Goal: Transaction & Acquisition: Purchase product/service

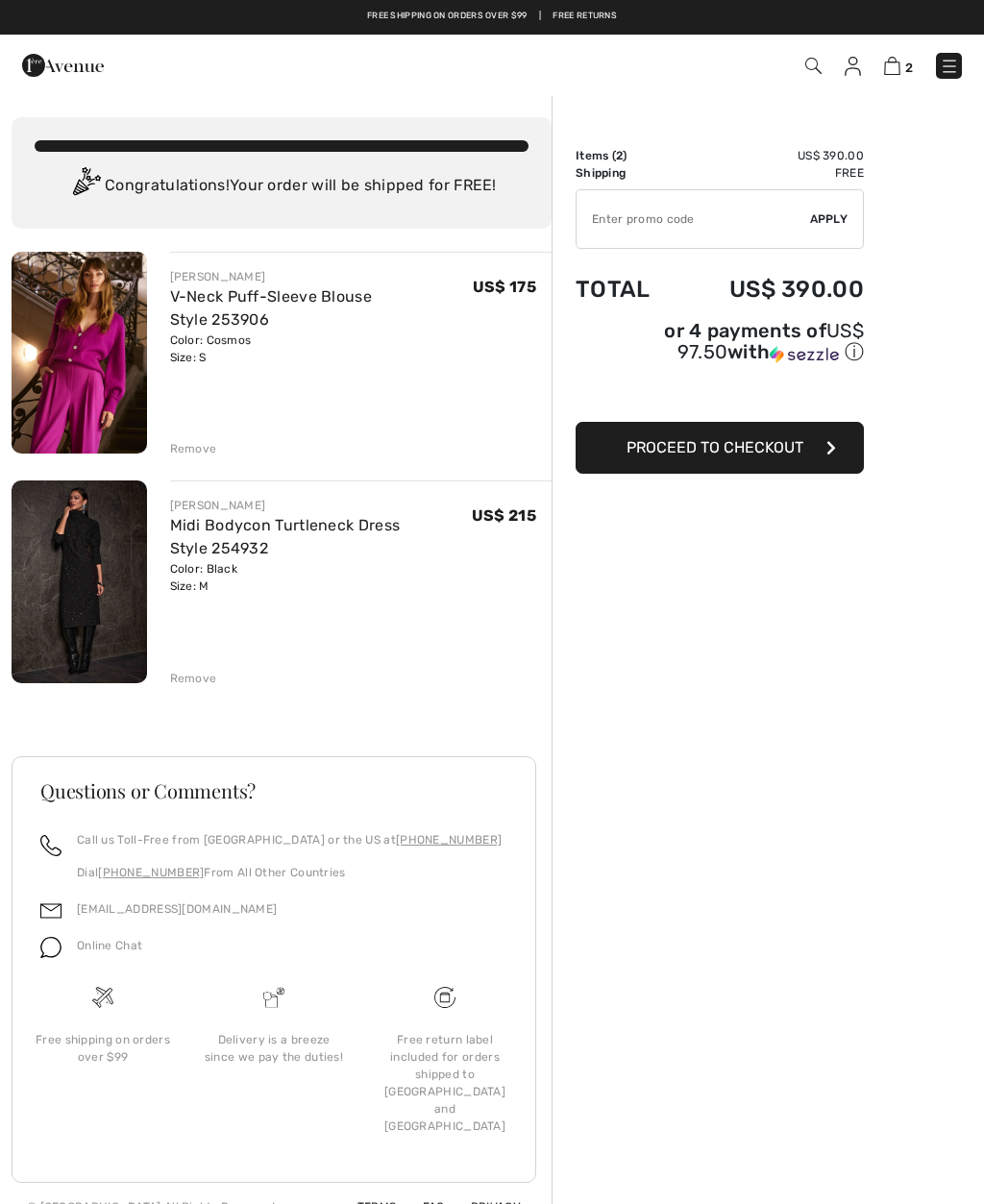
click at [115, 363] on img at bounding box center [79, 352] width 135 height 202
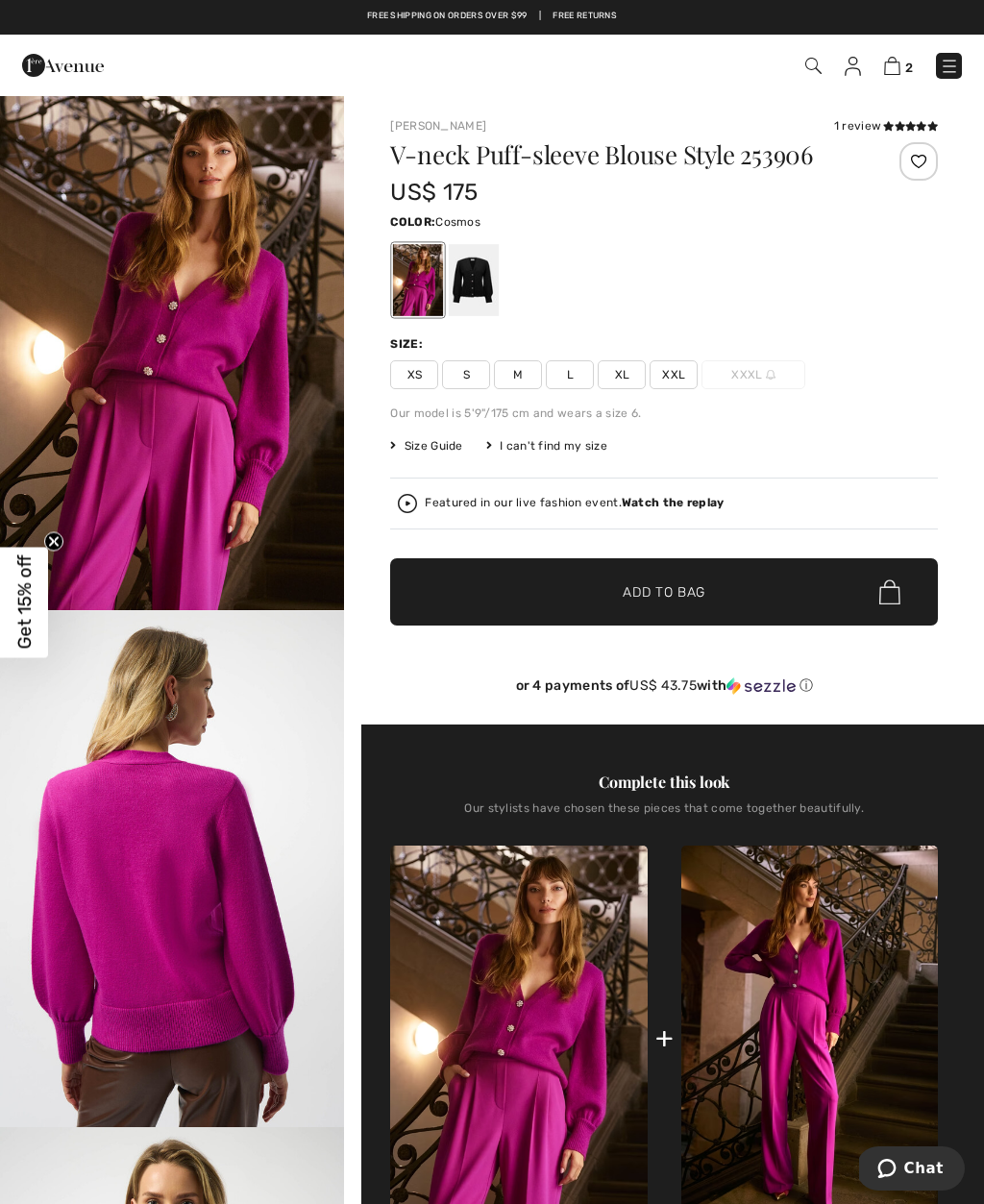
click at [932, 535] on div "V-neck Puff-sleeve Blouse Style 253906 US$ 175 Color: Cosmos Size: XS S M L XL …" at bounding box center [663, 433] width 548 height 582
click at [803, 1086] on img at bounding box center [810, 1038] width 257 height 385
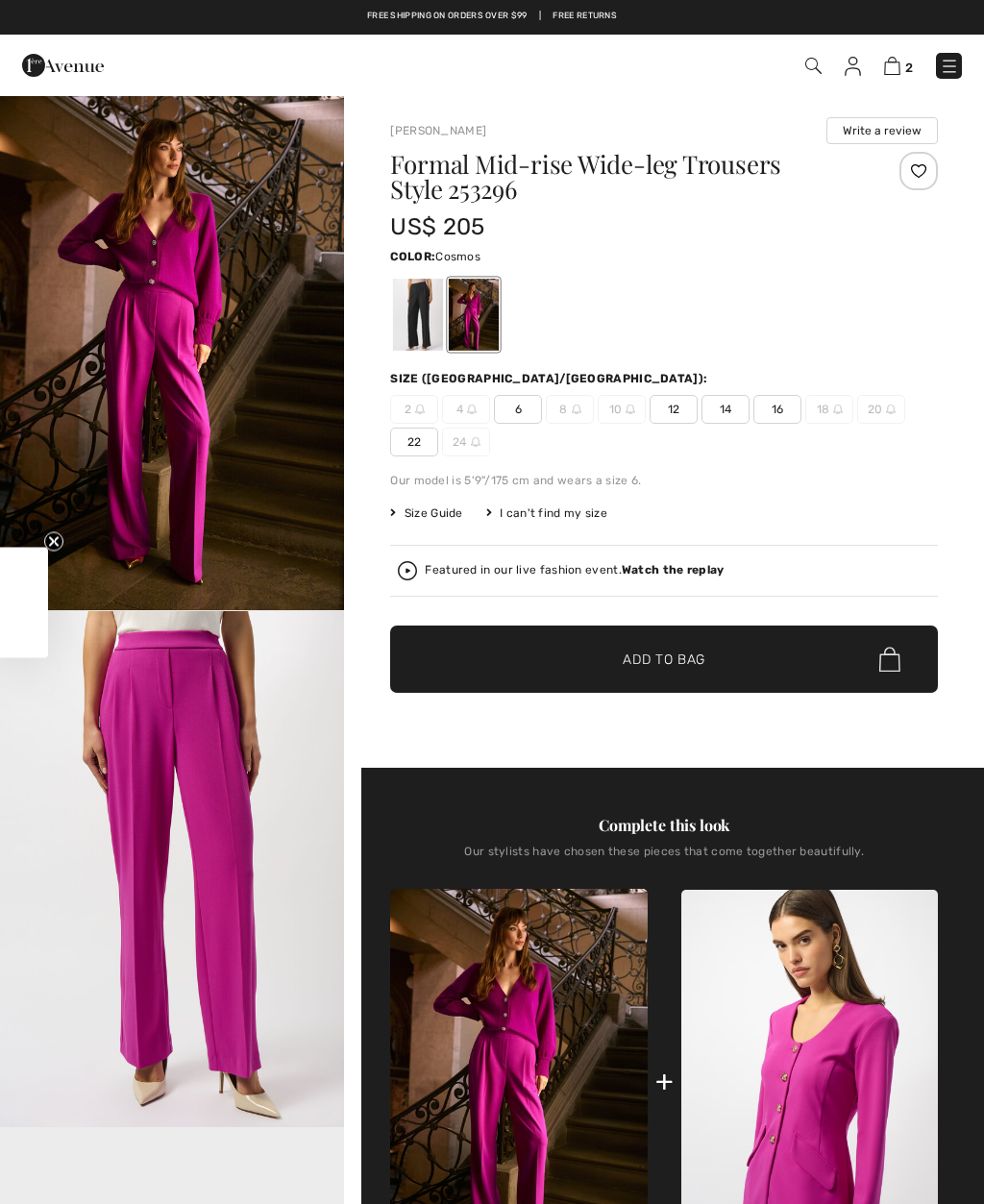
checkbox input "true"
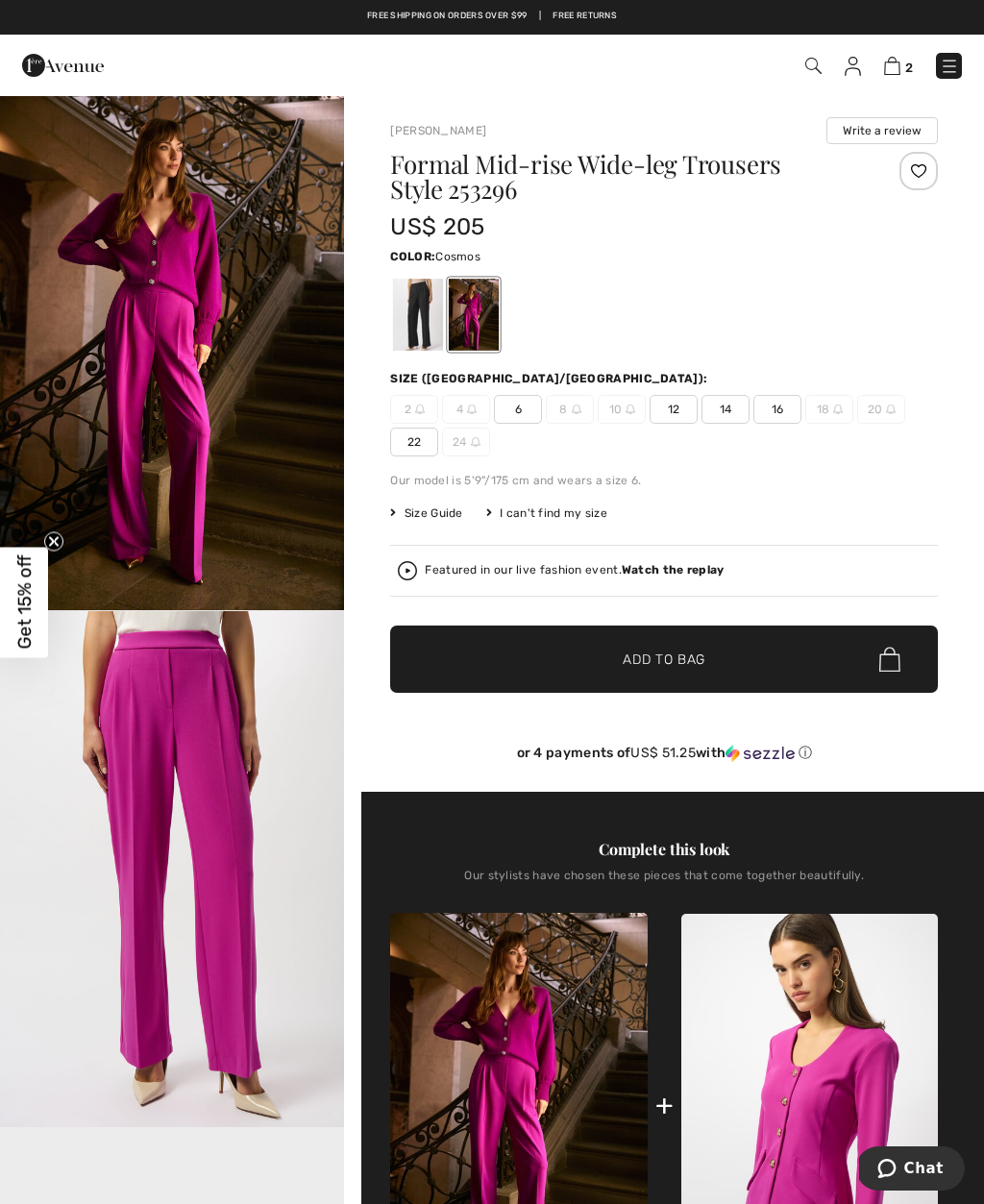
click at [813, 66] on img at bounding box center [813, 66] width 16 height 16
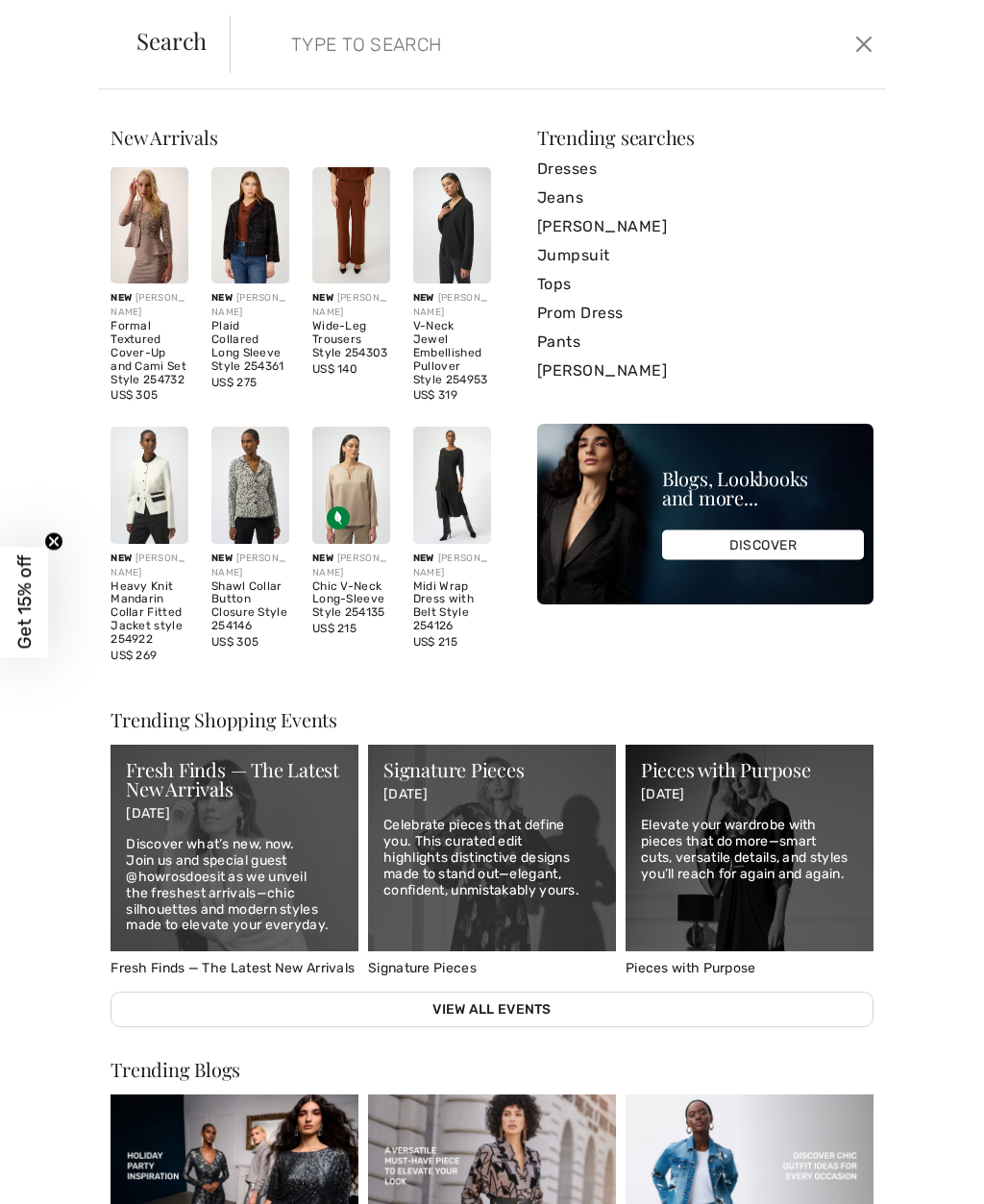
click at [277, 53] on input "search" at bounding box center [492, 44] width 430 height 58
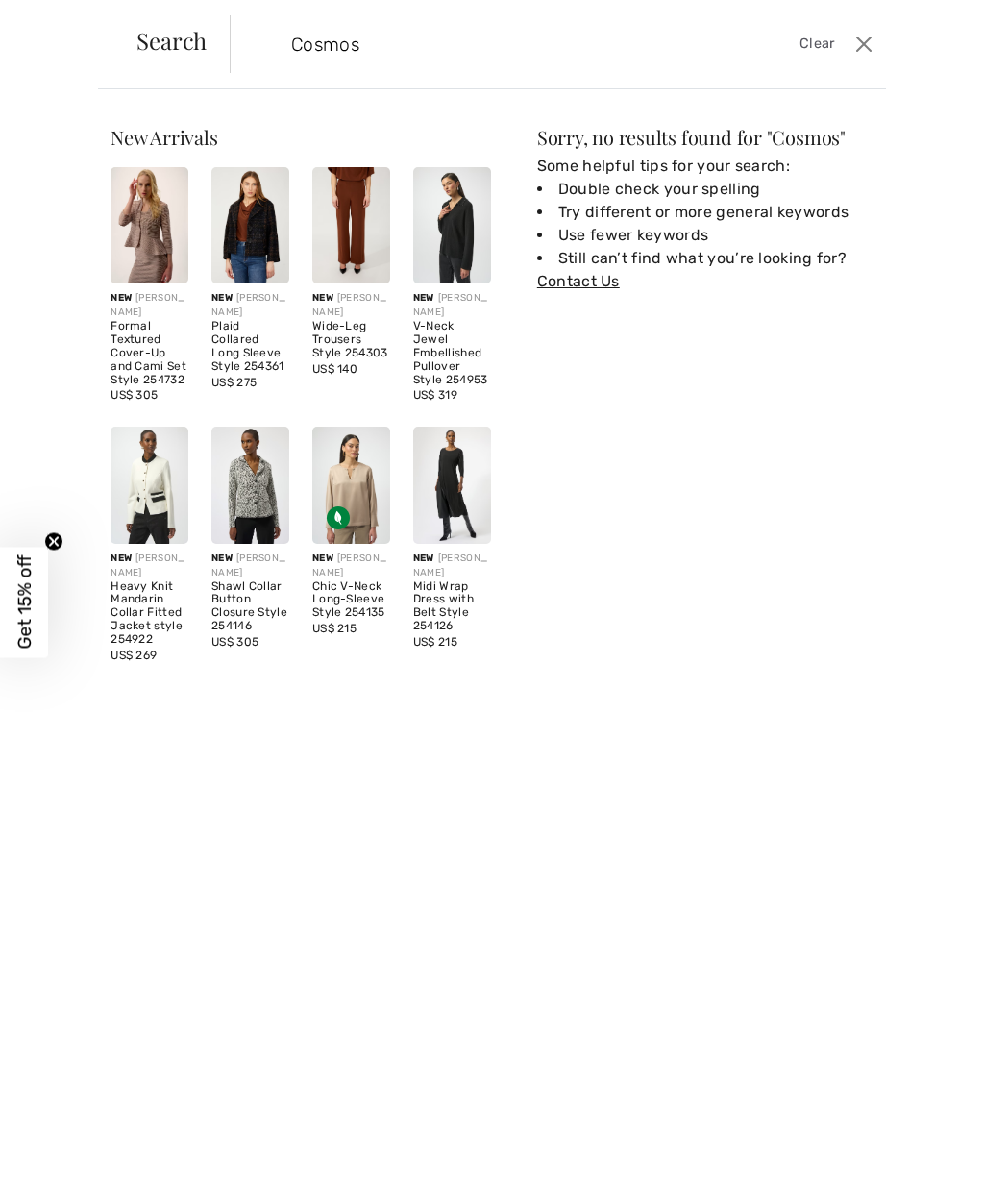
type input "Cosmos"
click at [170, 41] on span "Search" at bounding box center [171, 41] width 70 height 23
click at [824, 41] on span "Clear" at bounding box center [817, 44] width 36 height 21
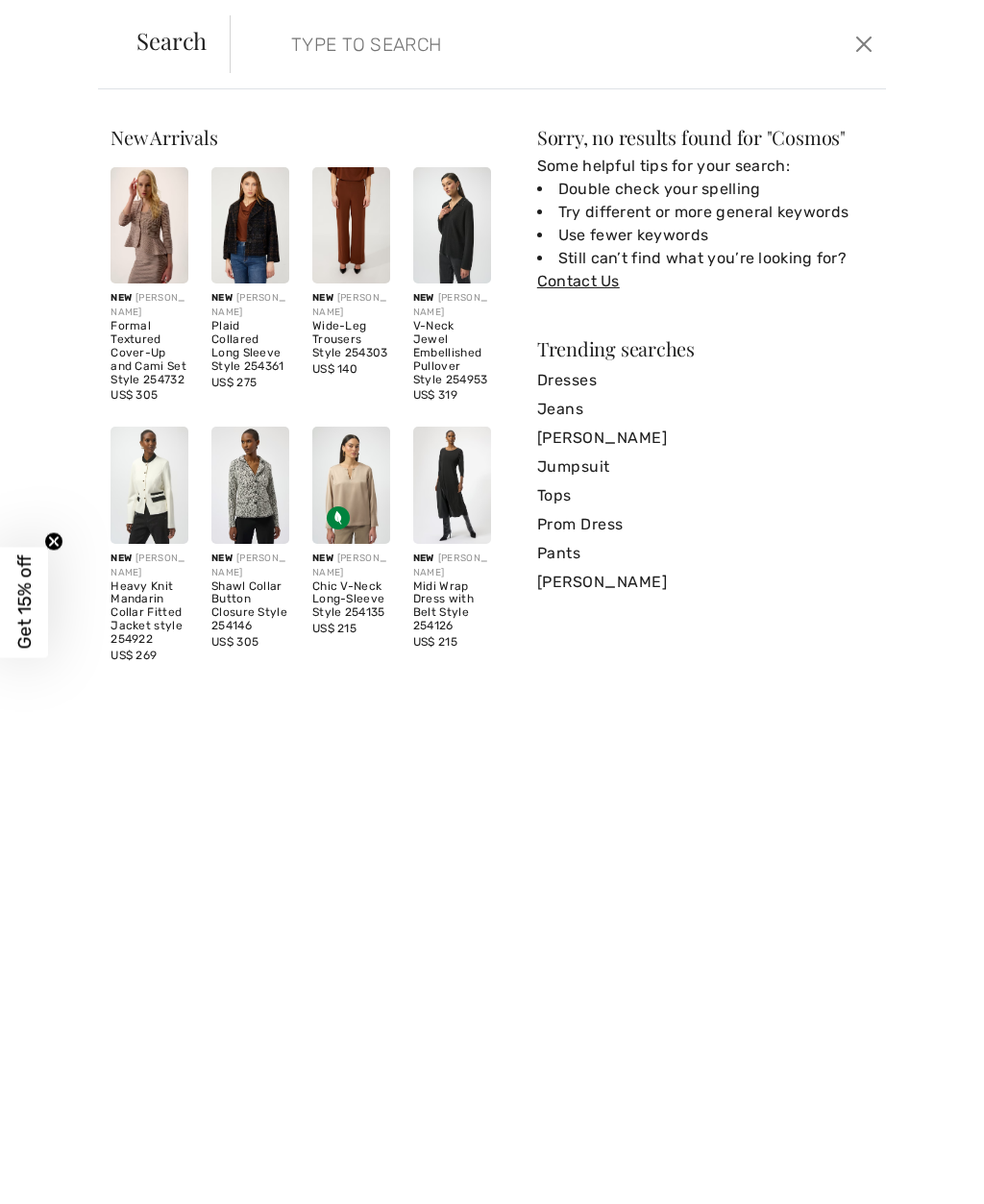
click at [562, 558] on link "Pants" at bounding box center [705, 553] width 336 height 29
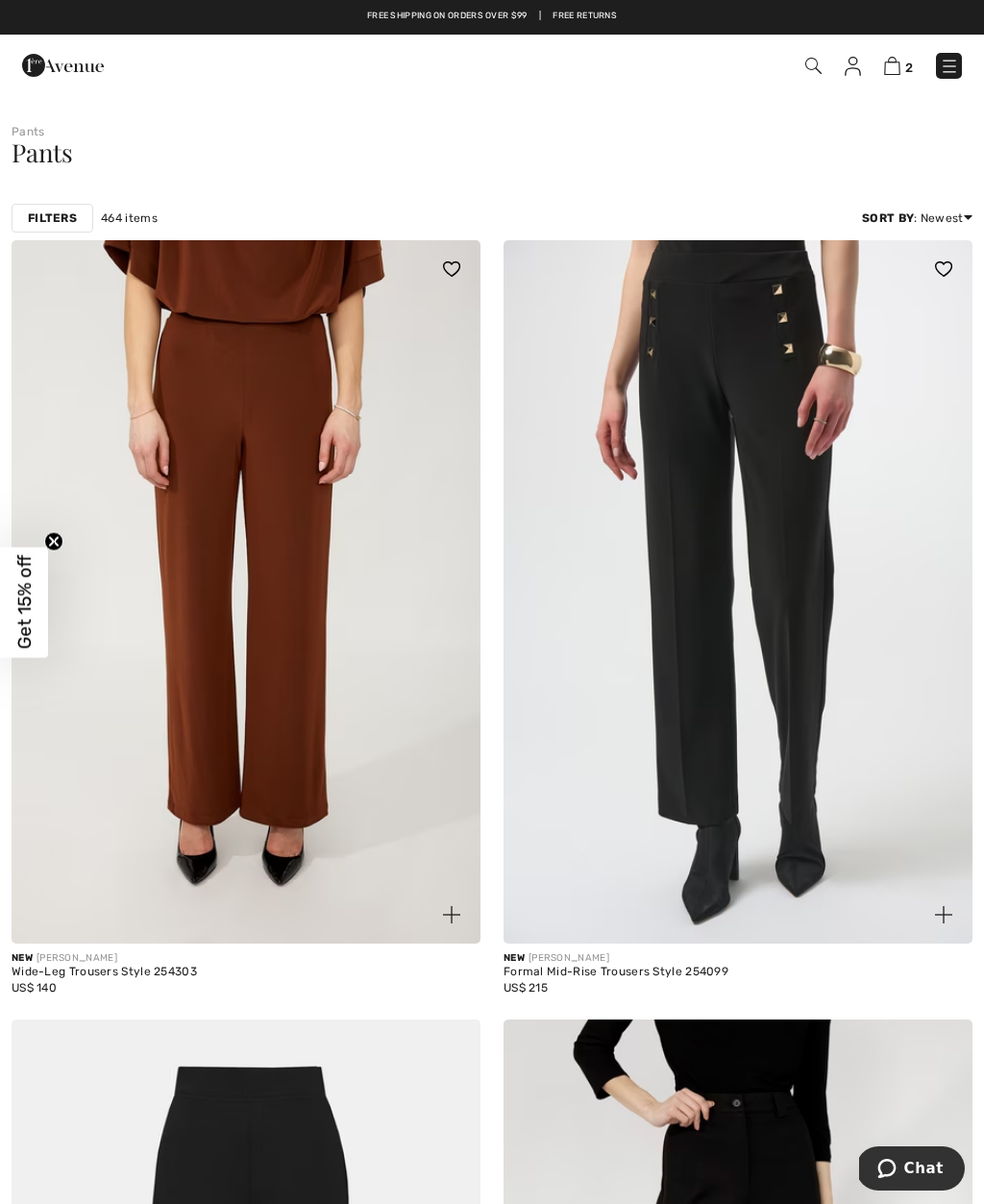
click at [63, 229] on div "Filters" at bounding box center [52, 218] width 82 height 29
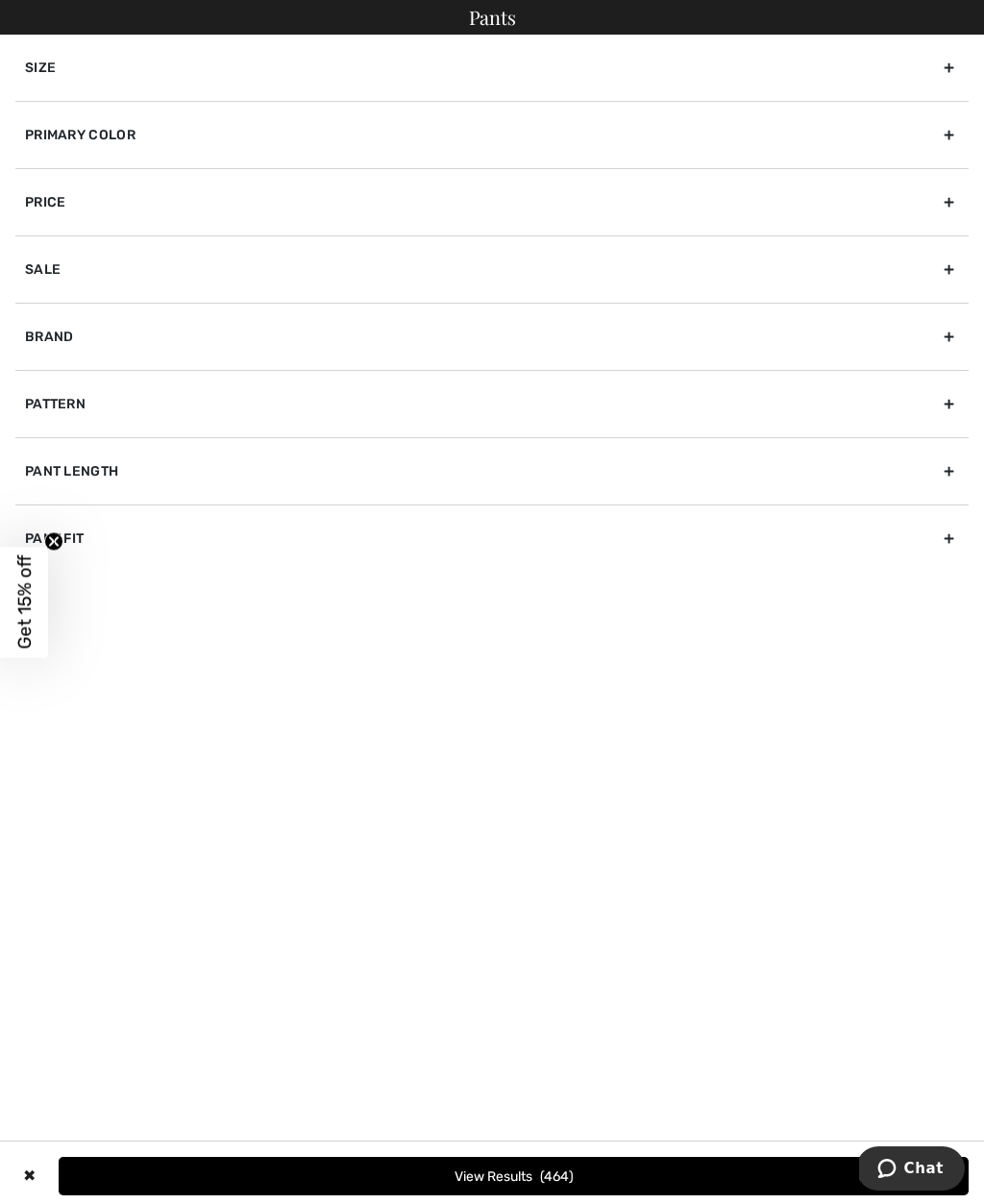
click at [960, 132] on div "Primary Color" at bounding box center [492, 135] width 954 height 68
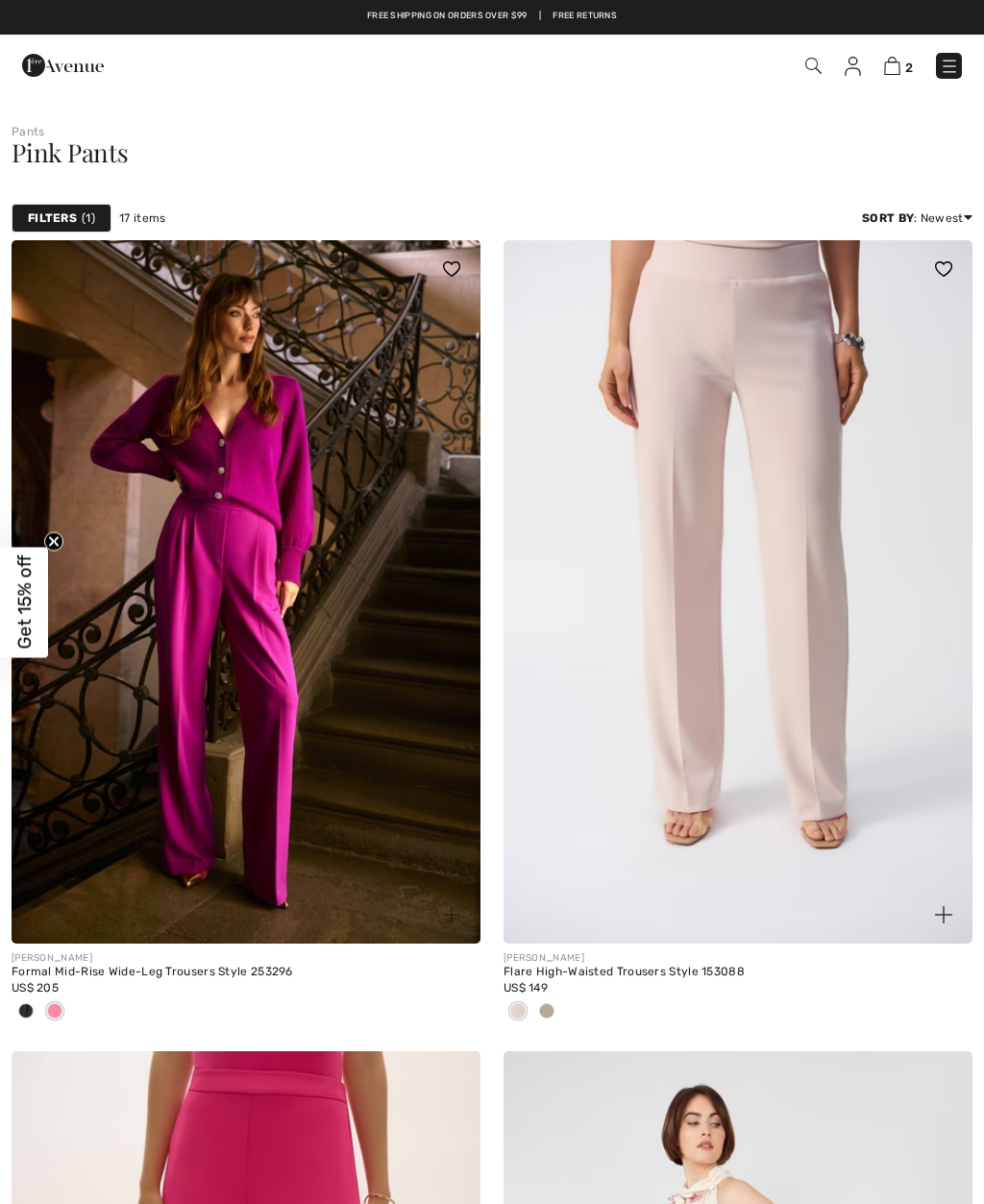
checkbox input "true"
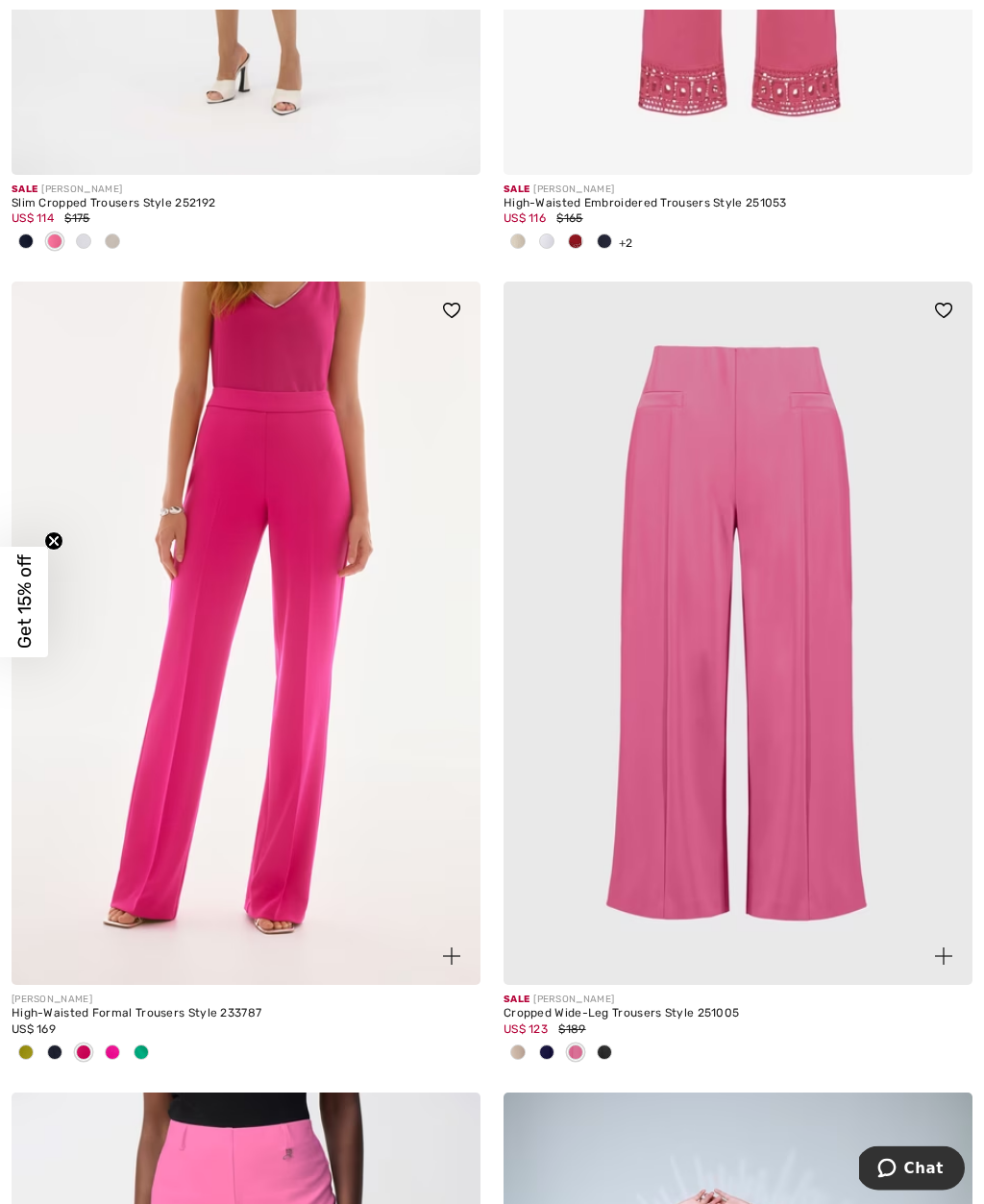
scroll to position [2392, 0]
click at [311, 842] on img at bounding box center [246, 633] width 469 height 704
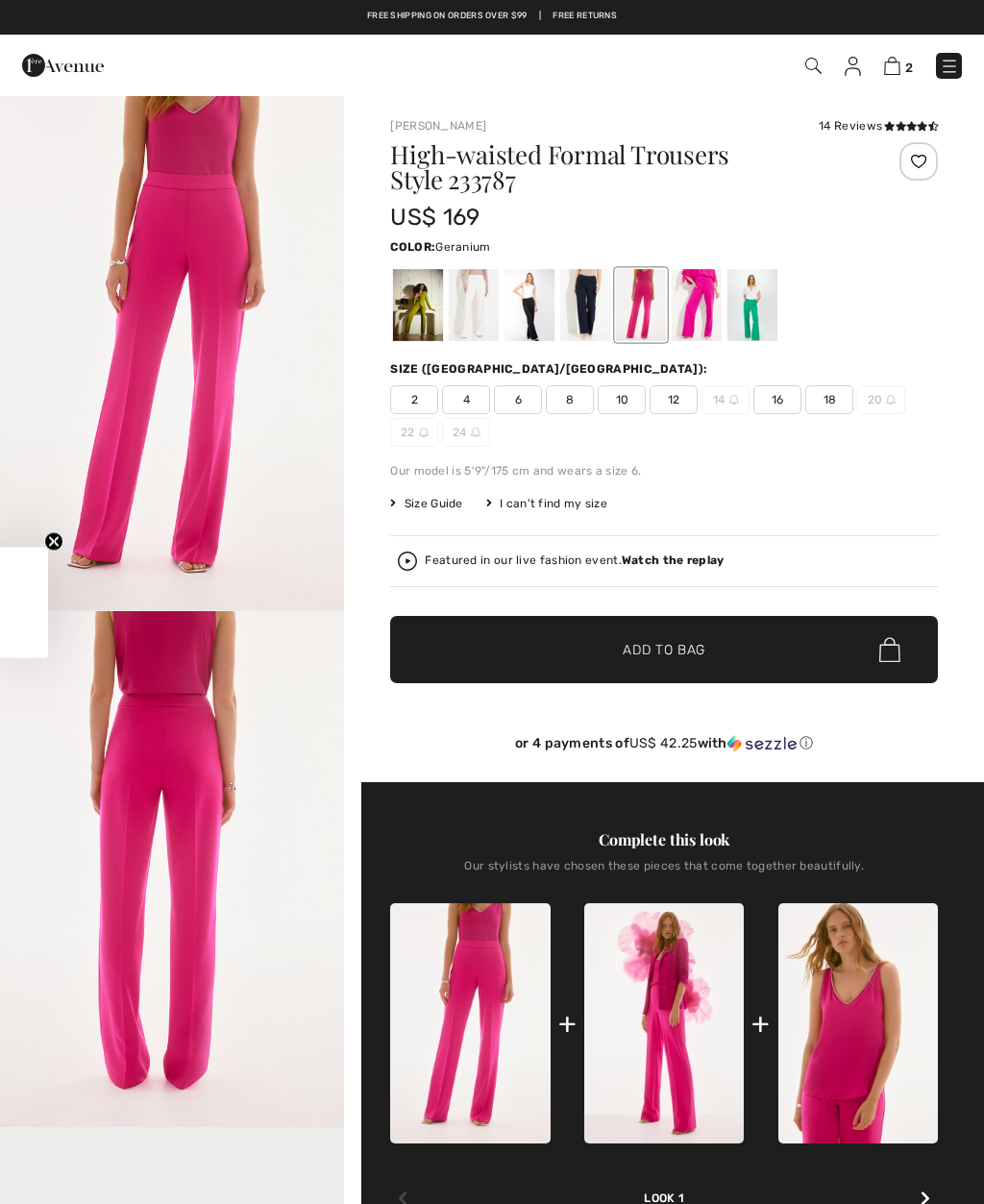
checkbox input "true"
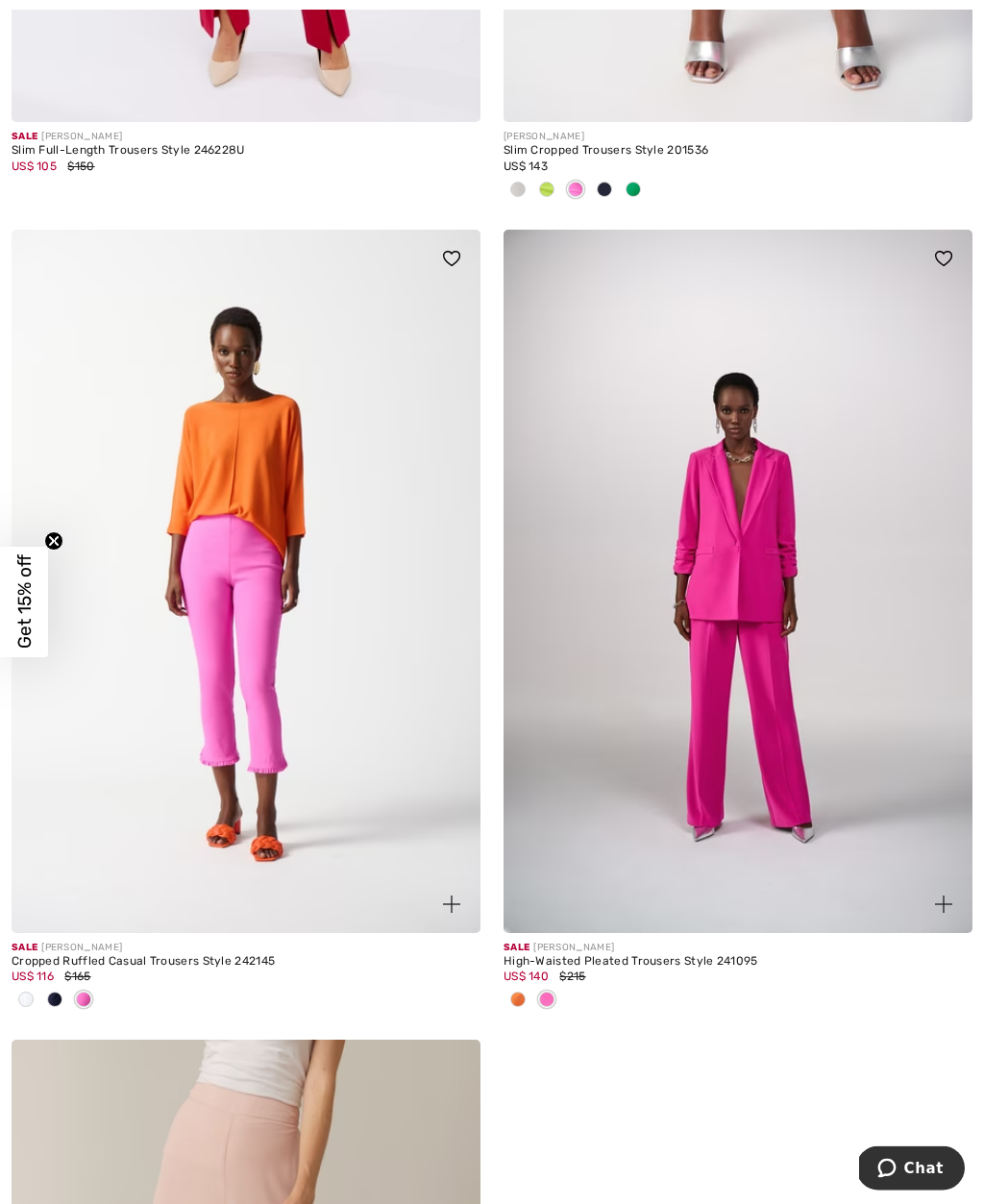
scroll to position [5845, 0]
click at [797, 750] on img at bounding box center [739, 581] width 469 height 704
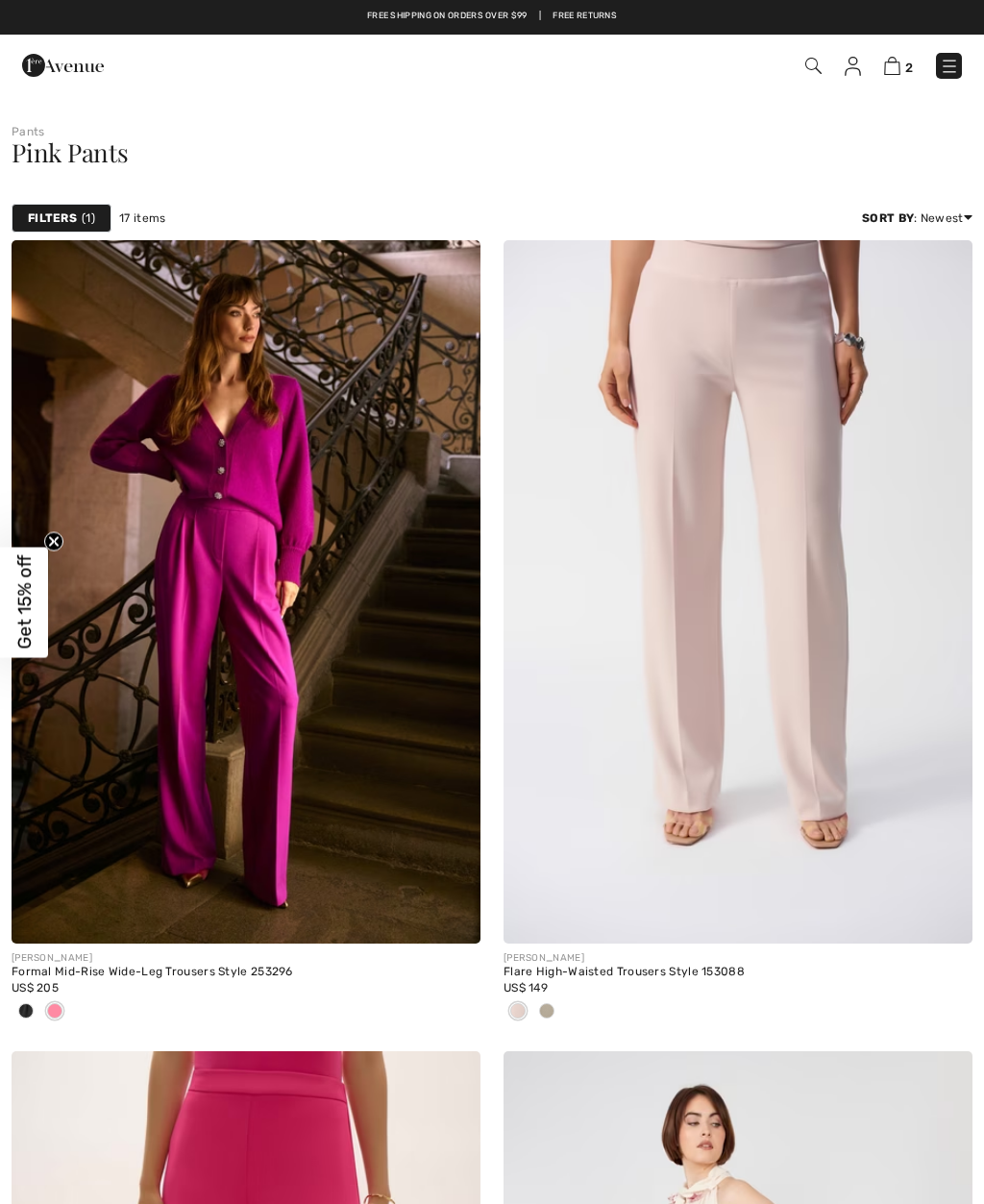
checkbox input "true"
click at [299, 749] on img at bounding box center [246, 592] width 469 height 704
